Goal: Find specific page/section: Find specific page/section

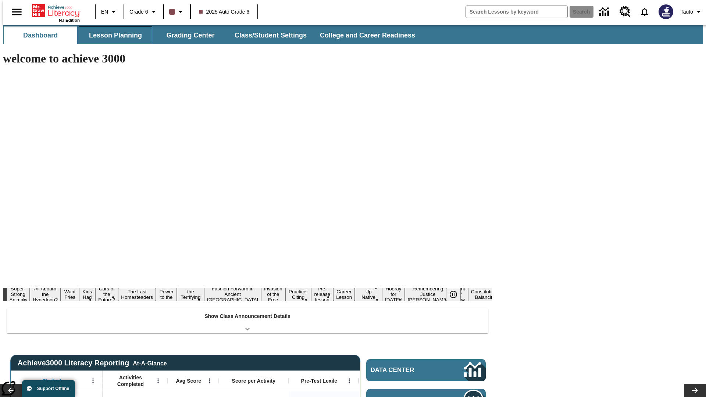
click at [113, 35] on button "Lesson Planning" at bounding box center [116, 35] width 74 height 18
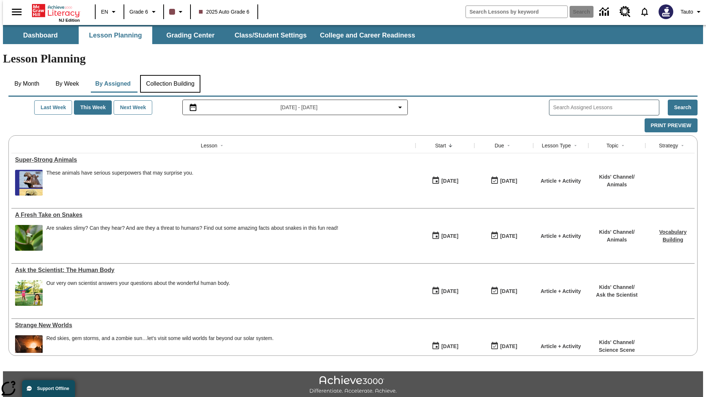
click at [170, 75] on button "Collection Building" at bounding box center [170, 84] width 60 height 18
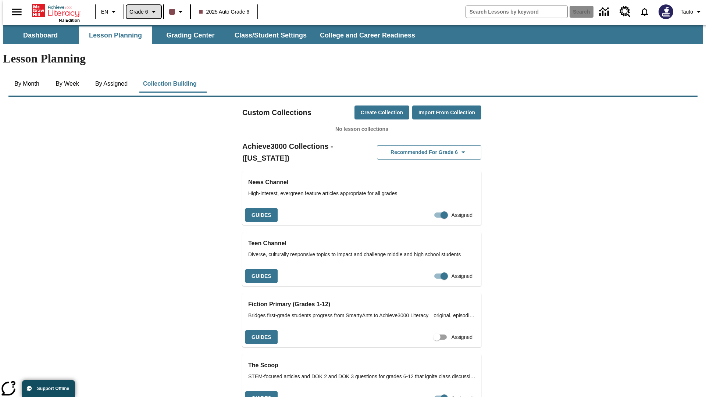
click at [141, 12] on span "Grade 6" at bounding box center [139, 12] width 19 height 8
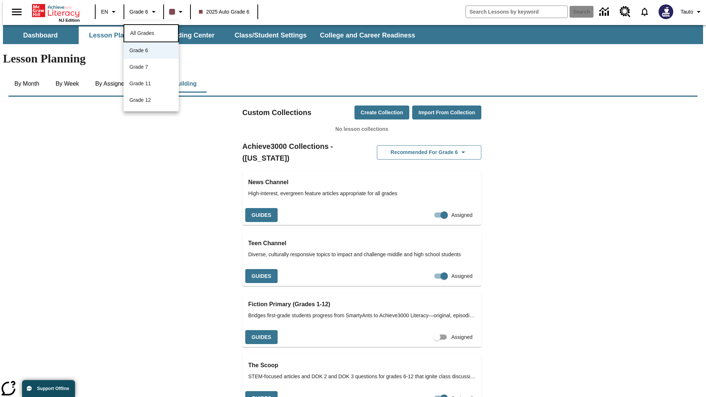
click at [151, 32] on span "All Grades" at bounding box center [142, 33] width 24 height 6
